Goal: Transaction & Acquisition: Purchase product/service

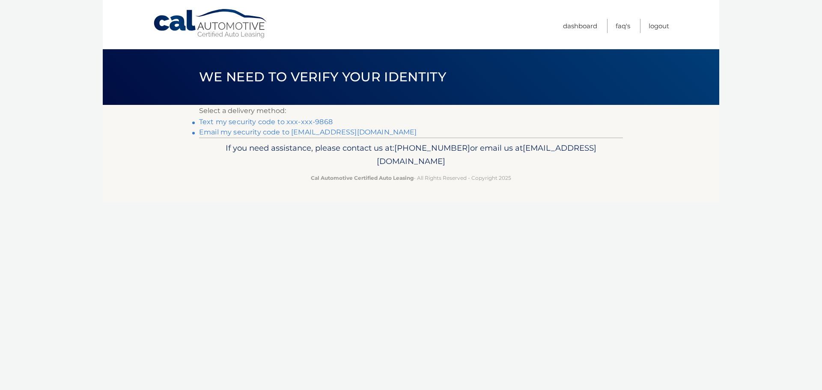
click at [283, 121] on link "Text my security code to xxx-xxx-9868" at bounding box center [266, 122] width 134 height 8
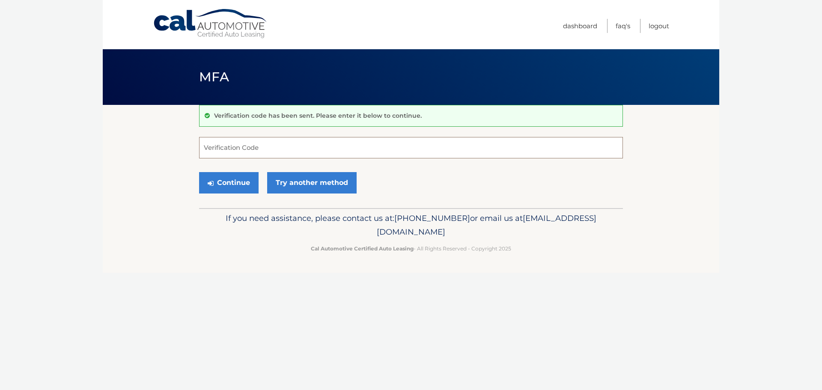
click at [312, 142] on input "Verification Code" at bounding box center [411, 147] width 424 height 21
type input "111004"
click at [237, 178] on button "Continue" at bounding box center [229, 182] width 60 height 21
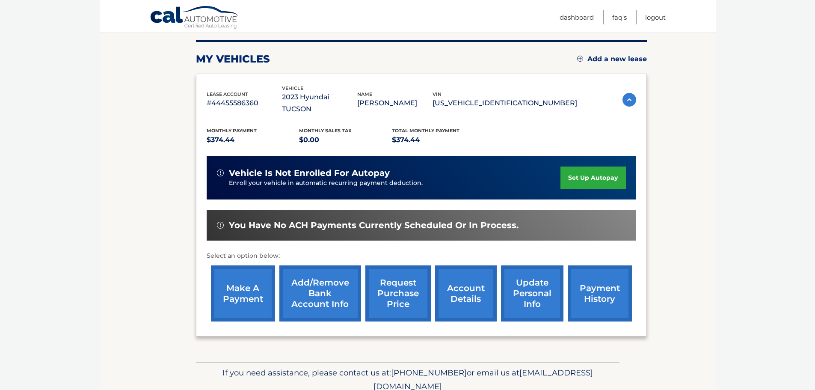
scroll to position [128, 0]
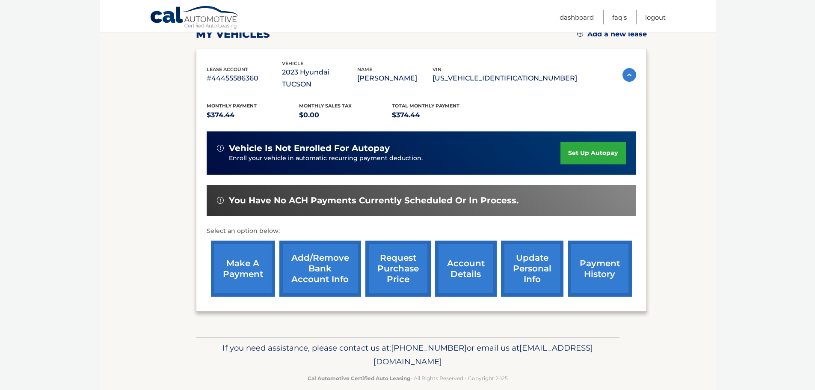
click at [238, 255] on link "make a payment" at bounding box center [243, 269] width 64 height 56
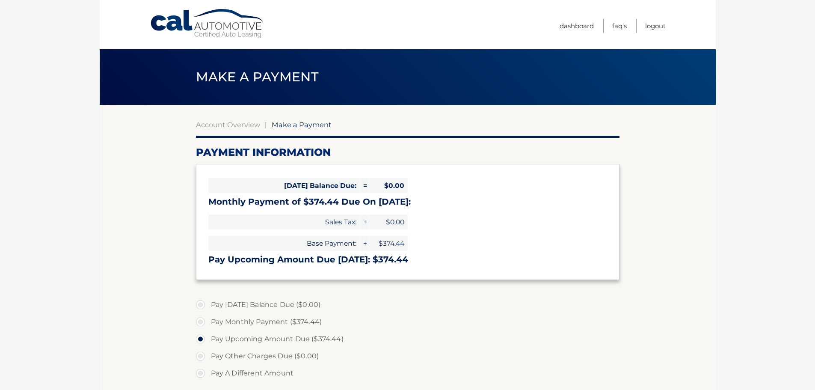
select select "YTA1OGM5YTgtYTEwZi00MDM3LThmYTEtZmE5YjE1ZDViZjI3"
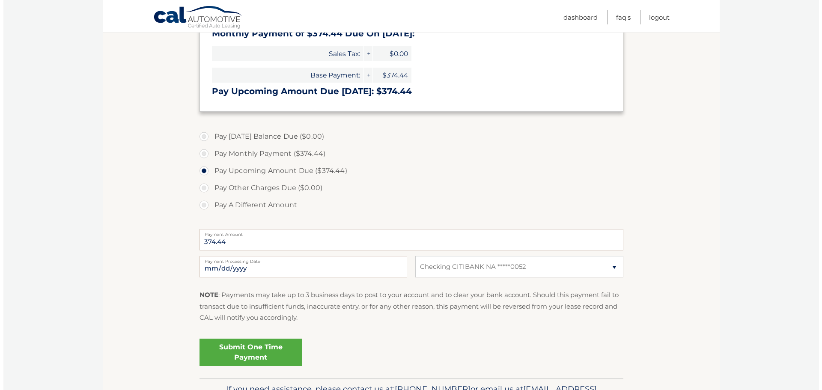
scroll to position [171, 0]
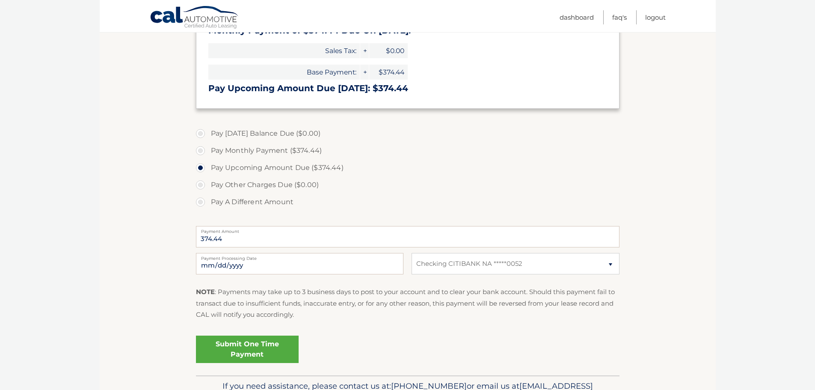
click at [242, 347] on link "Submit One Time Payment" at bounding box center [247, 349] width 103 height 27
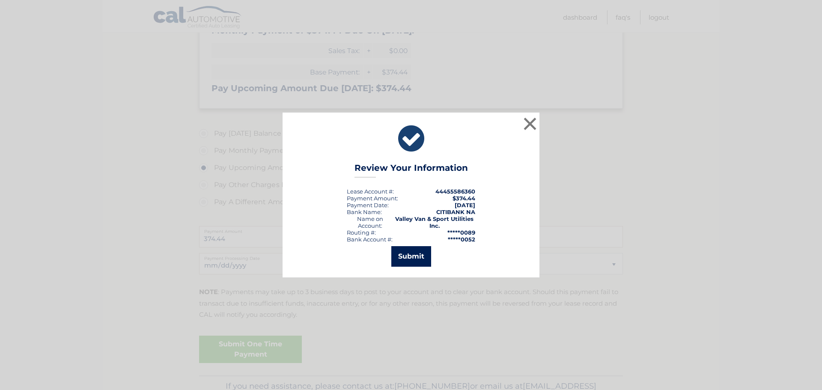
click at [401, 259] on button "Submit" at bounding box center [411, 256] width 40 height 21
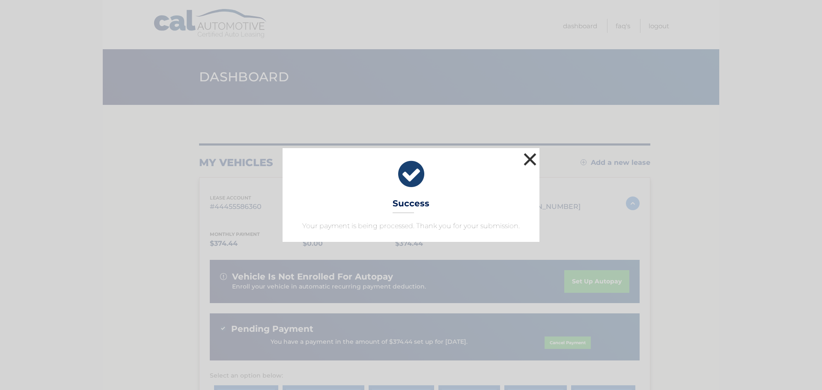
click at [531, 158] on button "×" at bounding box center [529, 159] width 17 height 17
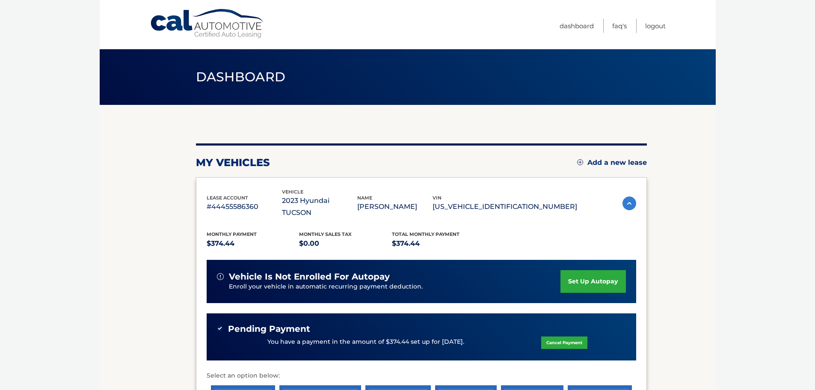
click at [104, 73] on div "Dashboard" at bounding box center [408, 77] width 616 height 56
